Goal: Task Accomplishment & Management: Use online tool/utility

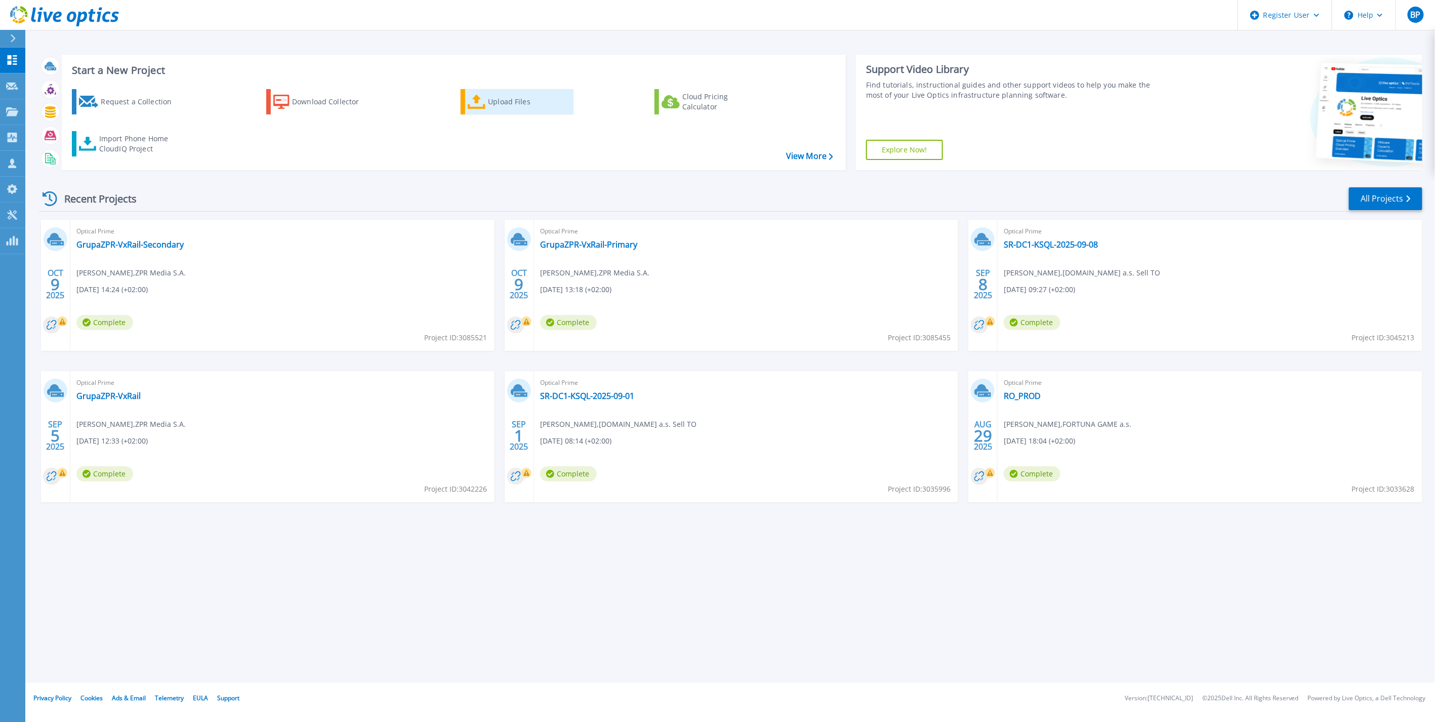
click at [508, 102] on div "Upload Files" at bounding box center [528, 102] width 81 height 20
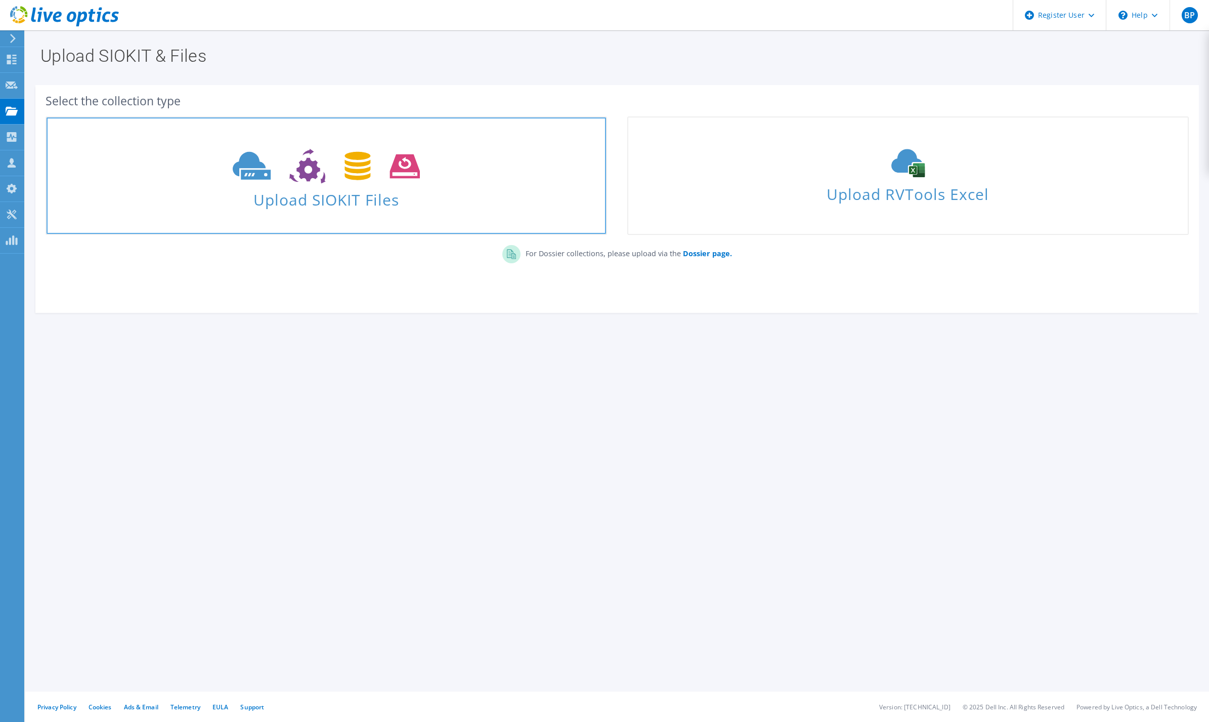
click at [315, 207] on span "Upload SIOKIT Files" at bounding box center [327, 197] width 560 height 22
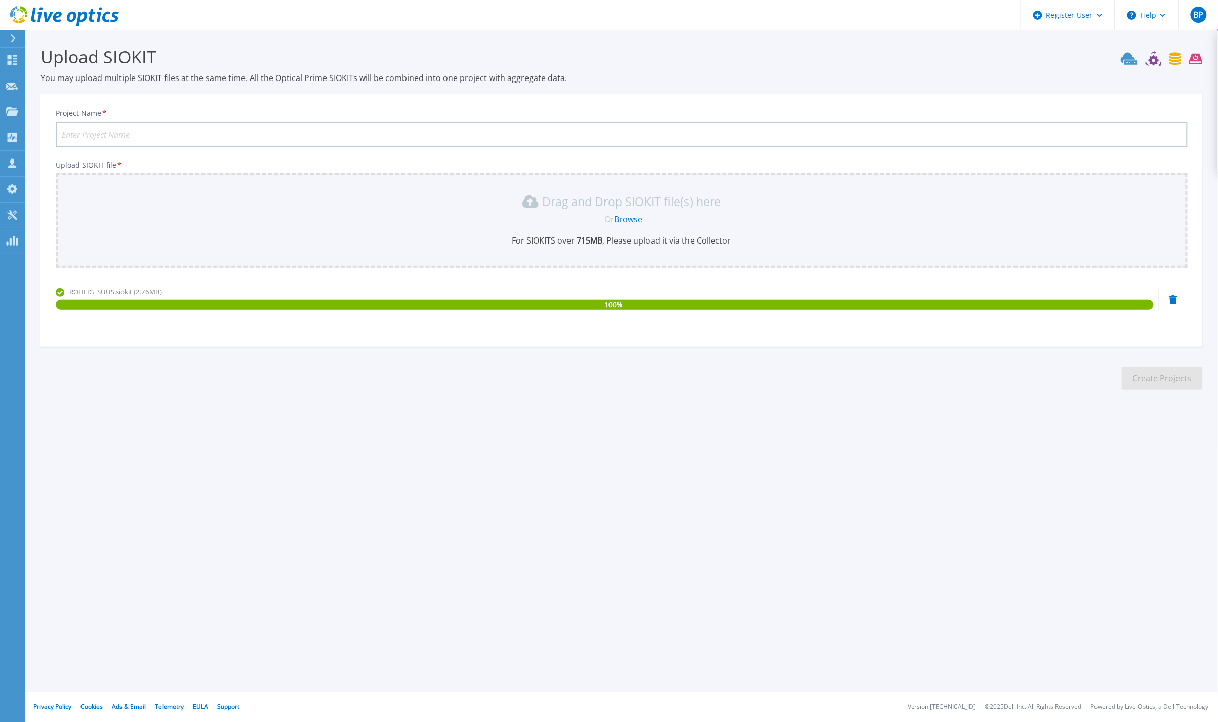
click at [105, 128] on input "Project Name *" at bounding box center [622, 134] width 1132 height 25
type input "R"
type input "ROHLIG 2nd Collection - Windows"
click at [1170, 379] on button "Create Projects" at bounding box center [1161, 378] width 81 height 23
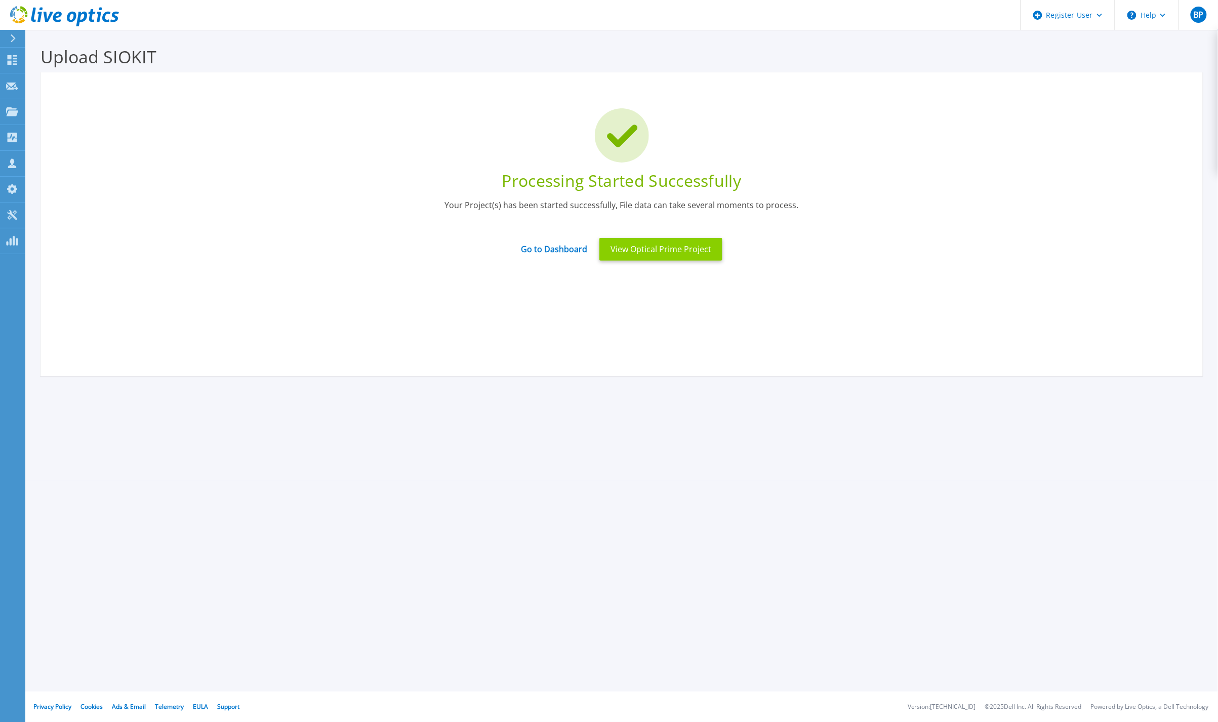
click at [659, 250] on button "View Optical Prime Project" at bounding box center [660, 249] width 123 height 23
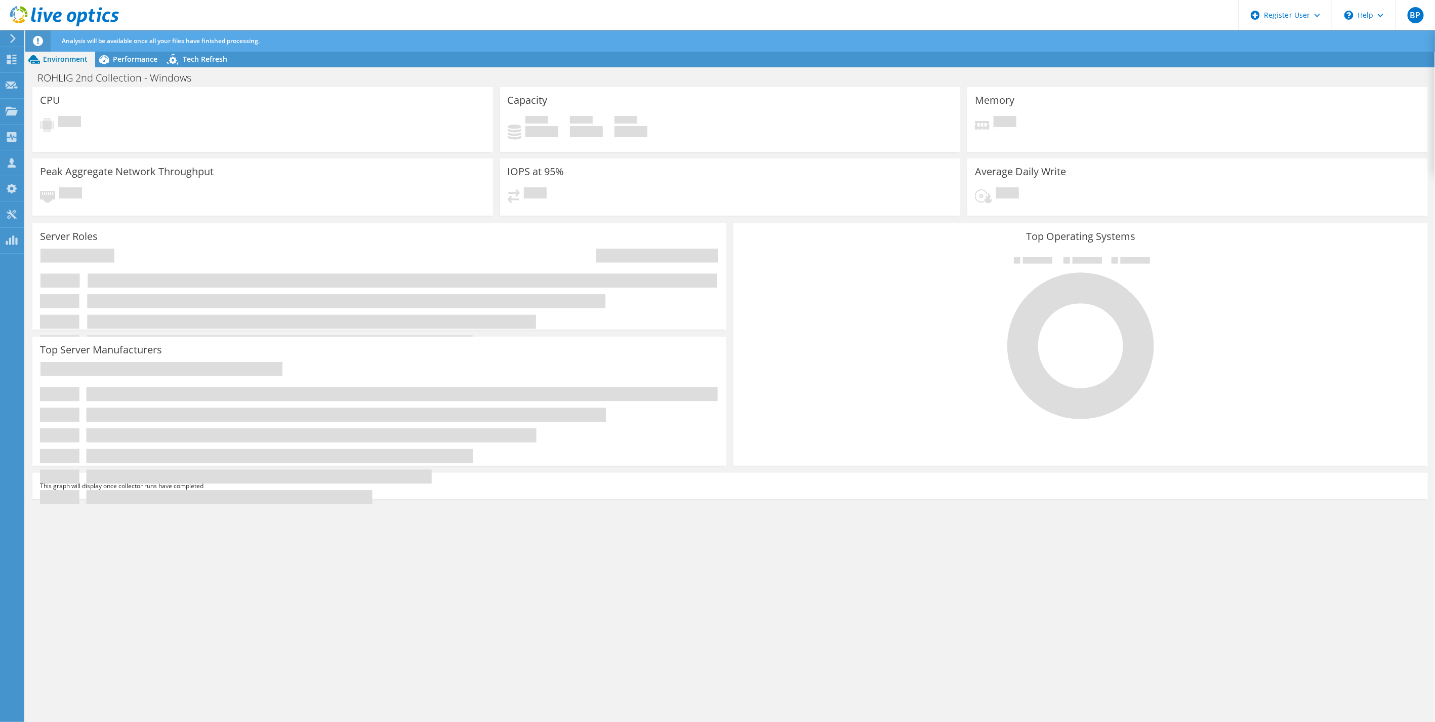
radio input "true"
radio input "false"
